Goal: Register for event/course

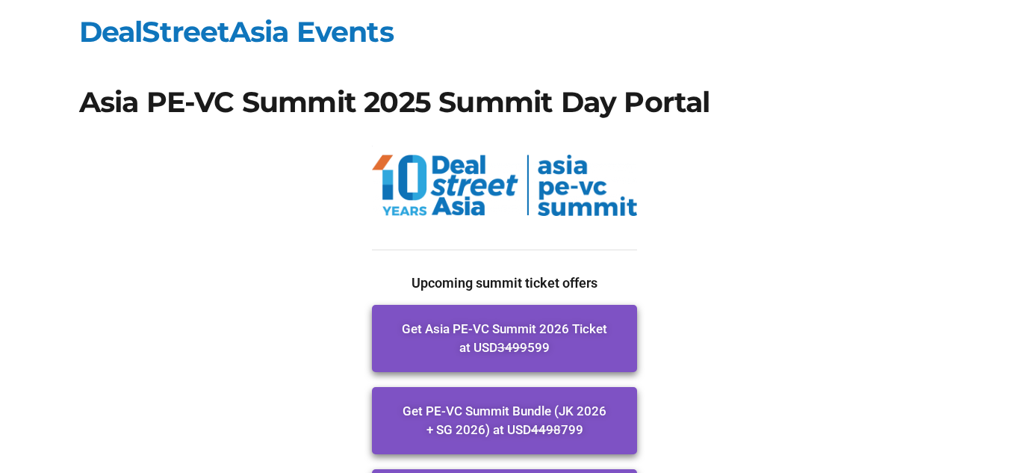
click at [531, 328] on span "Get Asia PE-VC Summit 2026 Ticket at USD 3499 599" at bounding box center [504, 338] width 205 height 37
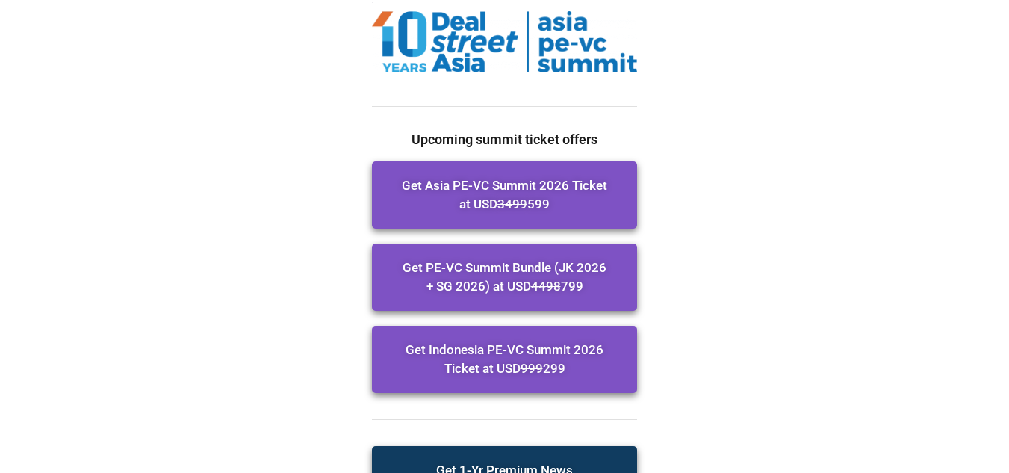
scroll to position [149, 0]
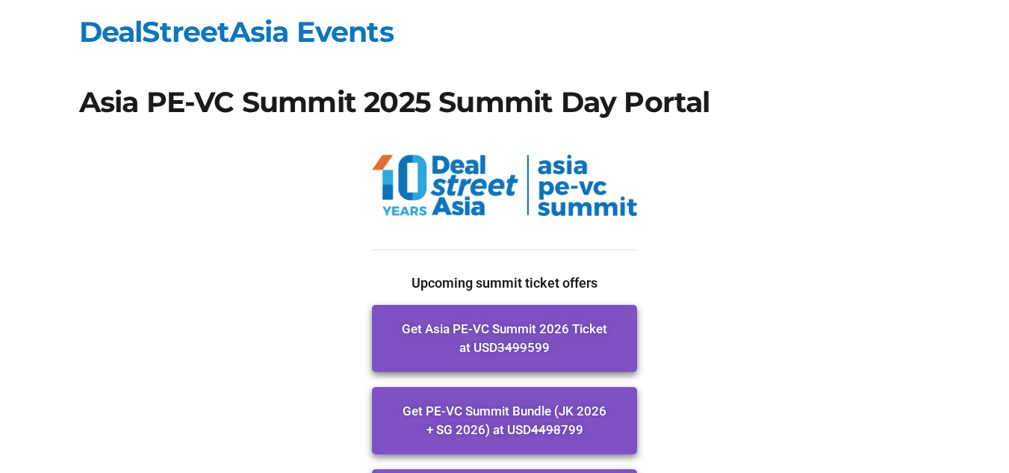
click at [490, 333] on span "Get Asia PE-VC Summit 2026 Ticket at USD 3499 599" at bounding box center [504, 338] width 205 height 37
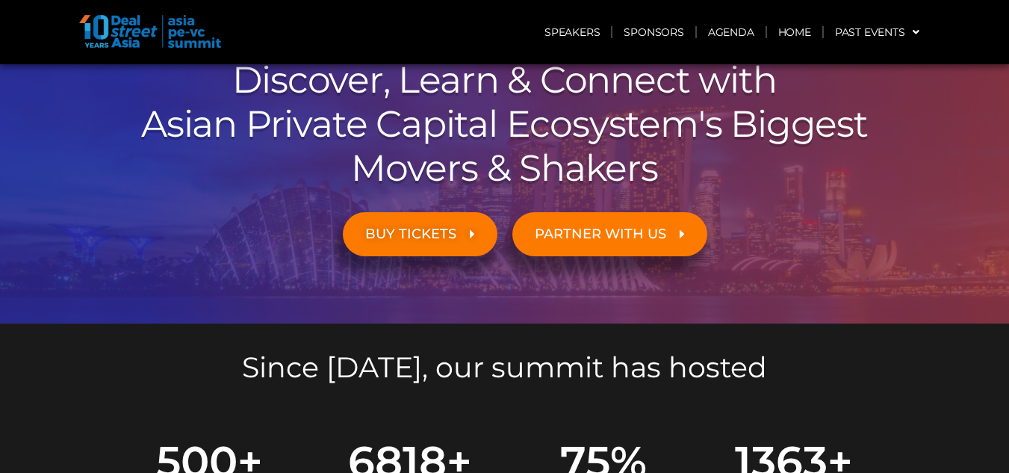
click at [449, 227] on span "BUY TICKETS" at bounding box center [410, 234] width 91 height 14
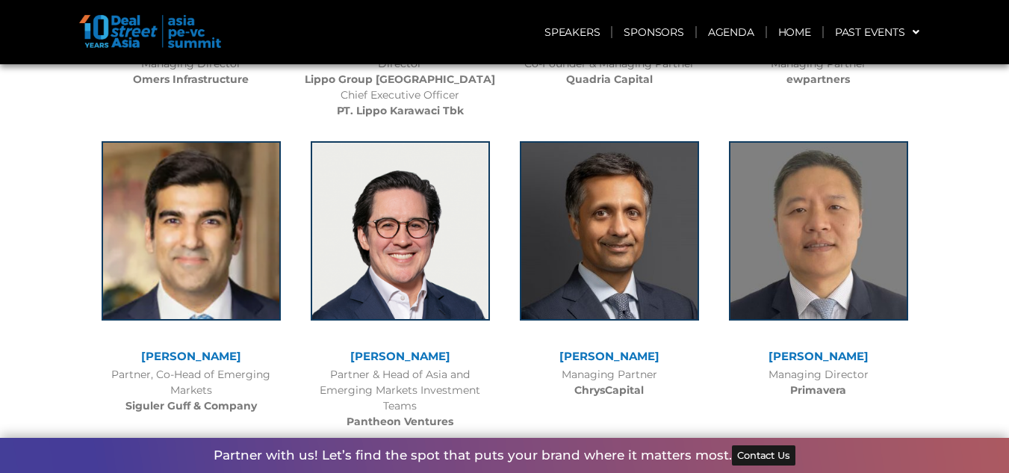
scroll to position [5006, 0]
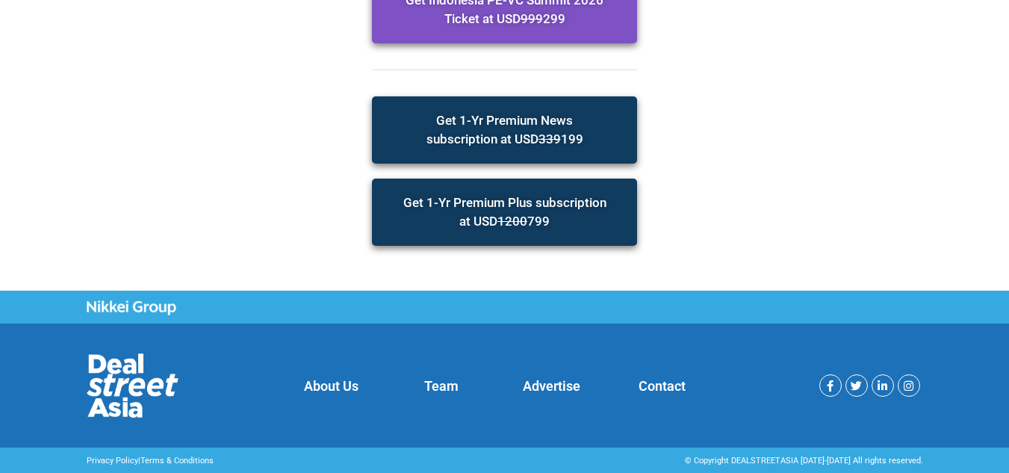
scroll to position [495, 0]
